Goal: Task Accomplishment & Management: Manage account settings

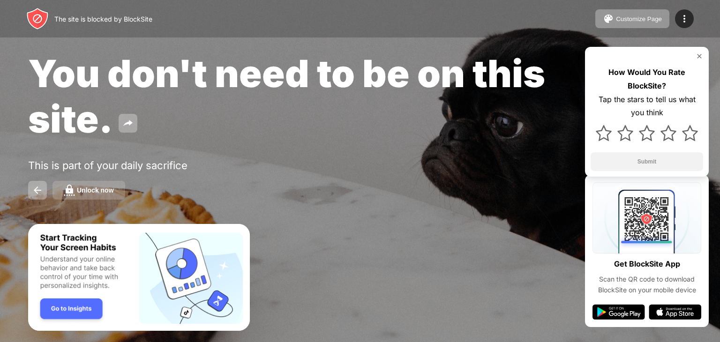
click at [104, 197] on button "Unlock now" at bounding box center [88, 190] width 73 height 19
click at [96, 190] on div "Unlock now" at bounding box center [95, 190] width 37 height 7
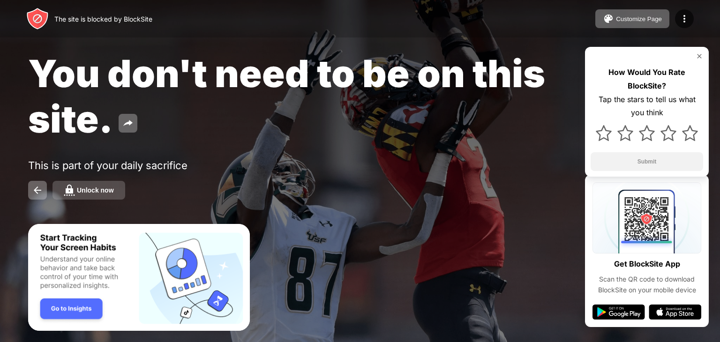
click at [103, 197] on button "Unlock now" at bounding box center [88, 190] width 73 height 19
